Goal: Navigation & Orientation: Understand site structure

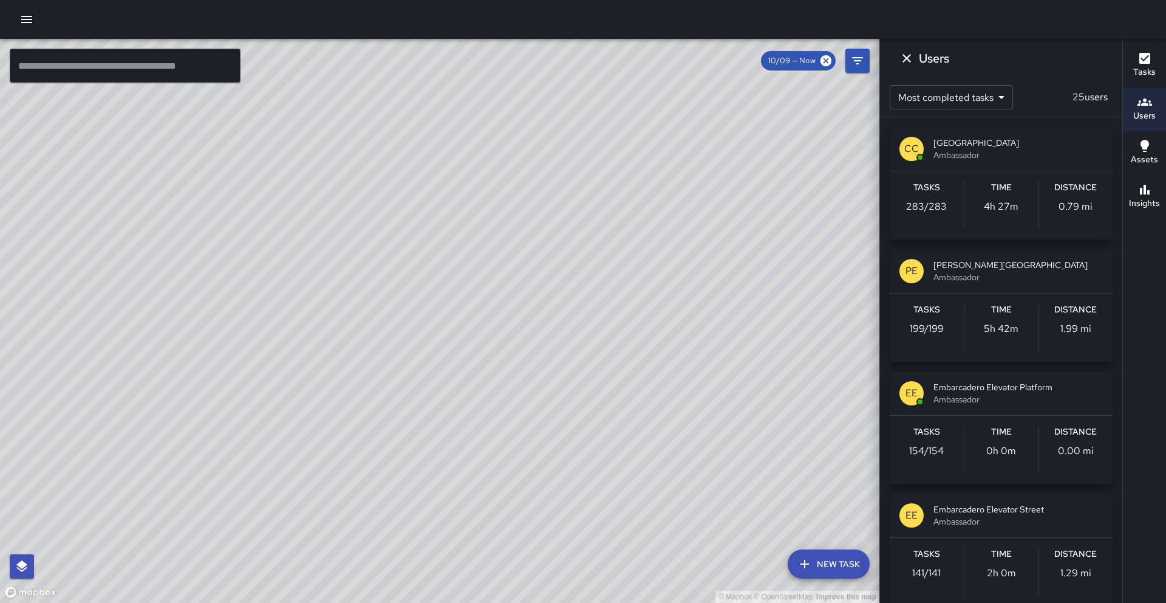
scroll to position [108, 0]
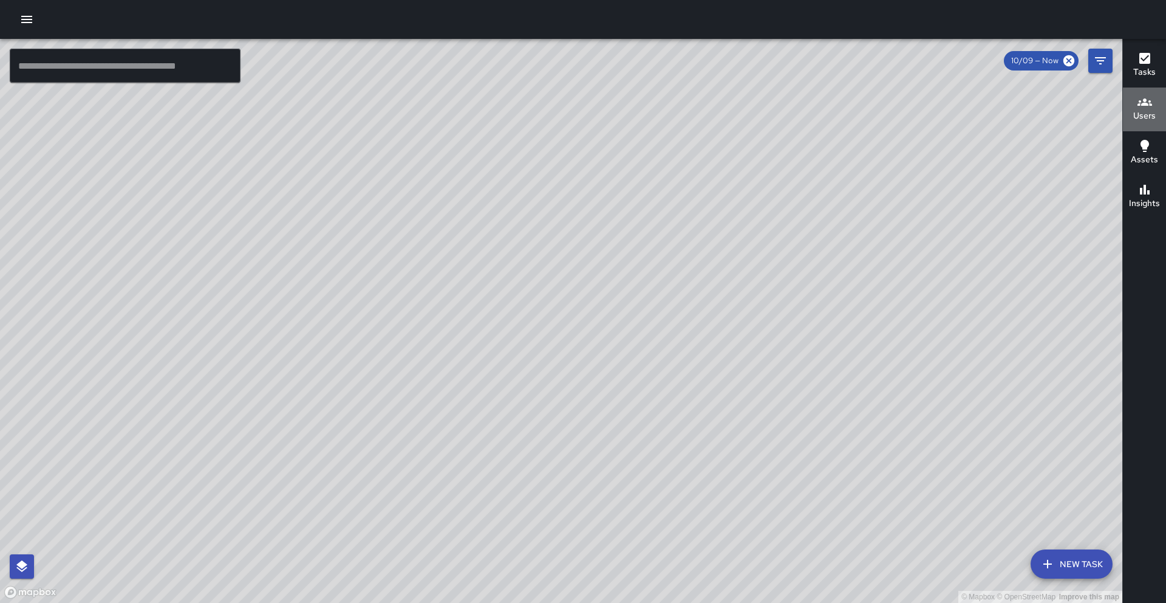
click at [1144, 110] on h6 "Users" at bounding box center [1144, 115] width 22 height 13
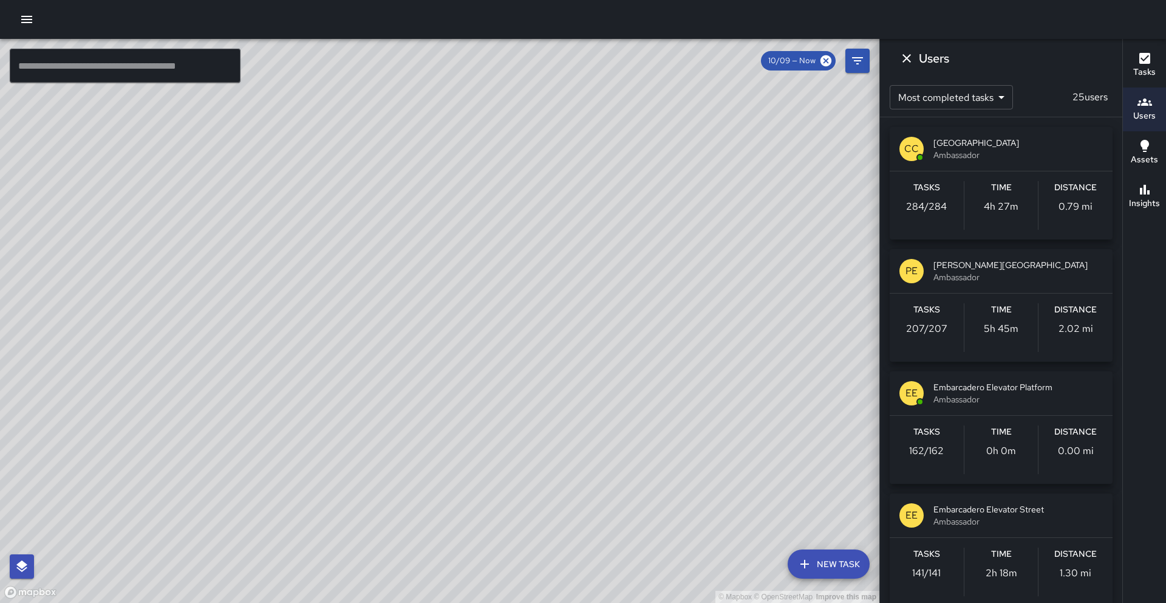
click at [268, 415] on div "© Mapbox © OpenStreetMap Improve this map" at bounding box center [439, 321] width 879 height 564
drag, startPoint x: 248, startPoint y: 457, endPoint x: 271, endPoint y: 338, distance: 121.1
click at [271, 337] on div "© Mapbox © OpenStreetMap Improve this map" at bounding box center [439, 321] width 879 height 564
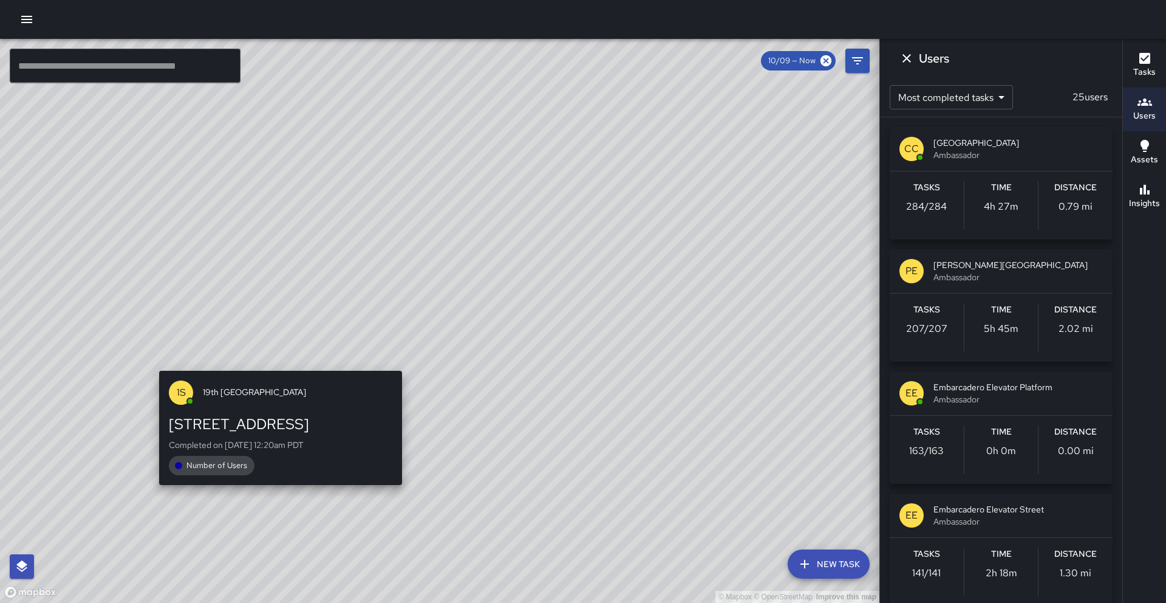
click at [276, 364] on div "© Mapbox © OpenStreetMap Improve this map 1S 19th St Restroom 1700 Broadway Com…" at bounding box center [439, 321] width 879 height 564
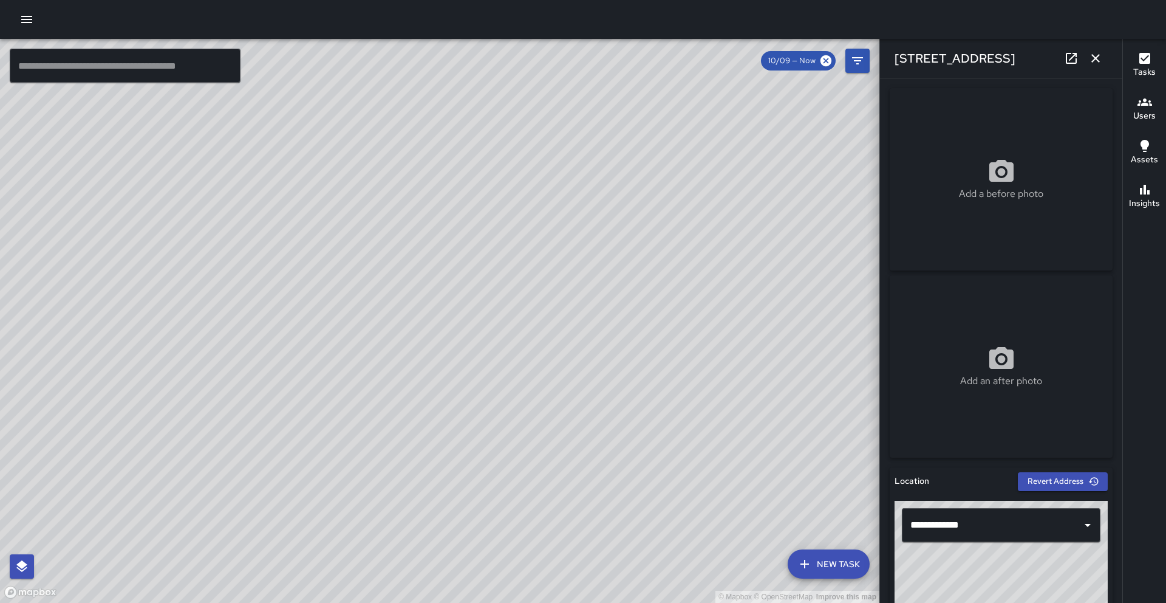
click at [459, 314] on div "© Mapbox © OpenStreetMap Improve this map" at bounding box center [439, 321] width 879 height 564
click at [536, 501] on div "© Mapbox © OpenStreetMap Improve this map LM Lake Merritt Restroom Ambassador T…" at bounding box center [439, 321] width 879 height 564
